Goal: Answer question/provide support: Share knowledge or assist other users

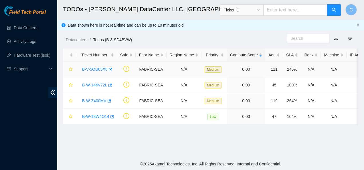
click at [102, 68] on link "B-V-5OU05X8" at bounding box center [94, 69] width 25 height 5
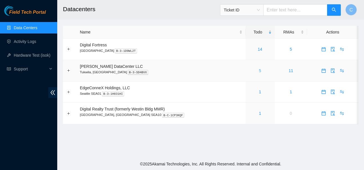
click at [259, 70] on link "5" at bounding box center [260, 70] width 2 height 5
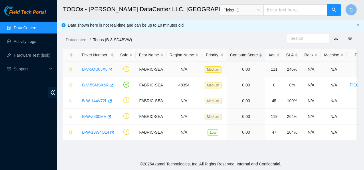
click at [83, 68] on link "B-V-5OU05X8" at bounding box center [94, 69] width 25 height 5
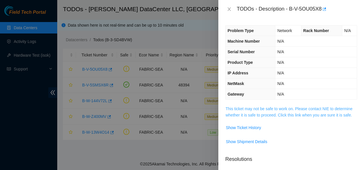
click at [236, 107] on link "This ticket may not be safe to work on. Please contact NIE to determine whether…" at bounding box center [289, 111] width 127 height 11
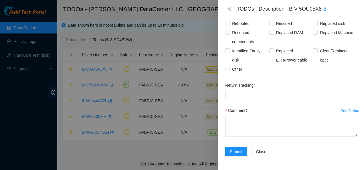
scroll to position [824, 0]
click at [341, 111] on div "Add Notes" at bounding box center [350, 110] width 19 height 4
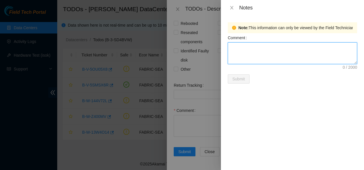
click at [295, 49] on textarea "Comment" at bounding box center [292, 53] width 129 height 22
type textarea "reached out for port info thats missing"
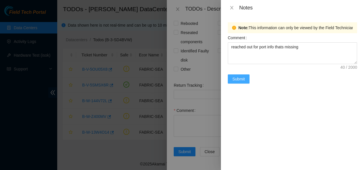
click at [240, 78] on span "Submit" at bounding box center [238, 79] width 13 height 6
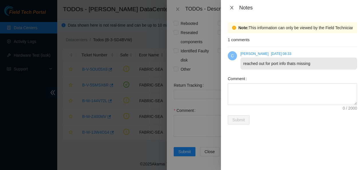
click at [232, 6] on icon "close" at bounding box center [232, 7] width 5 height 5
